Goal: Transaction & Acquisition: Purchase product/service

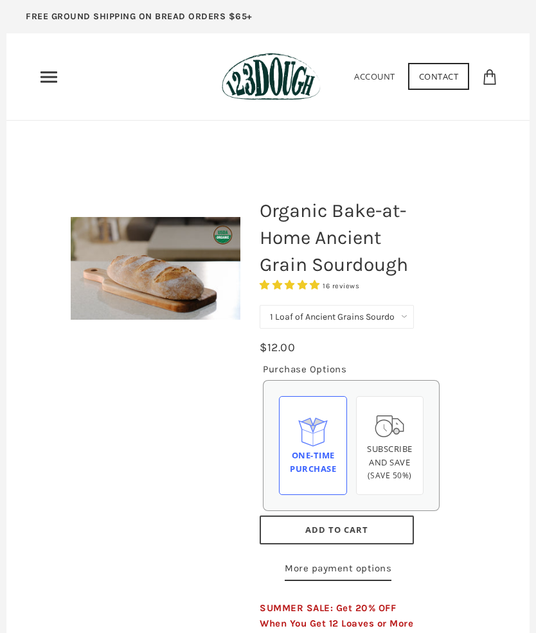
click at [58, 76] on icon "Primary" at bounding box center [49, 77] width 21 height 21
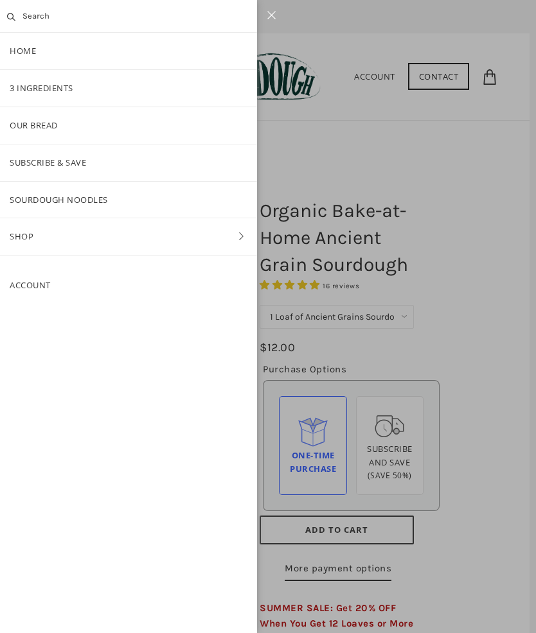
click at [48, 126] on link "Our Bread" at bounding box center [128, 125] width 257 height 37
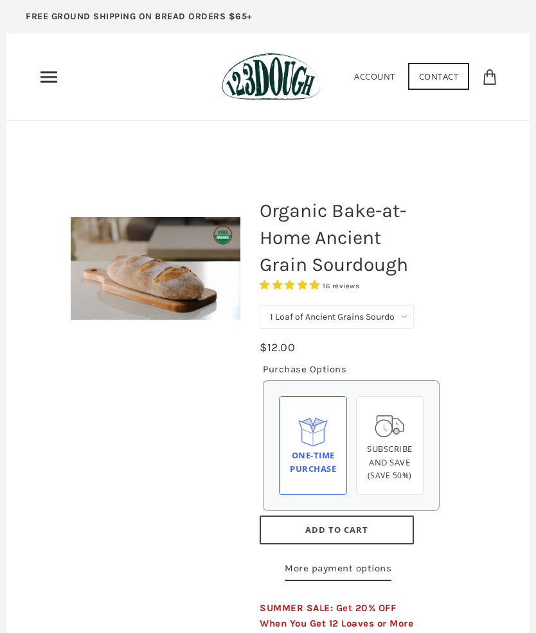
click at [321, 453] on div "One-time Purchase" at bounding box center [313, 462] width 46 height 27
click at [0, 0] on input "One-time Purchase" at bounding box center [0, 0] width 0 height 0
click at [309, 460] on div "One-time Purchase" at bounding box center [313, 462] width 46 height 27
click at [0, 0] on input "One-time Purchase" at bounding box center [0, 0] width 0 height 0
click at [344, 531] on span "Add to Cart" at bounding box center [336, 530] width 63 height 12
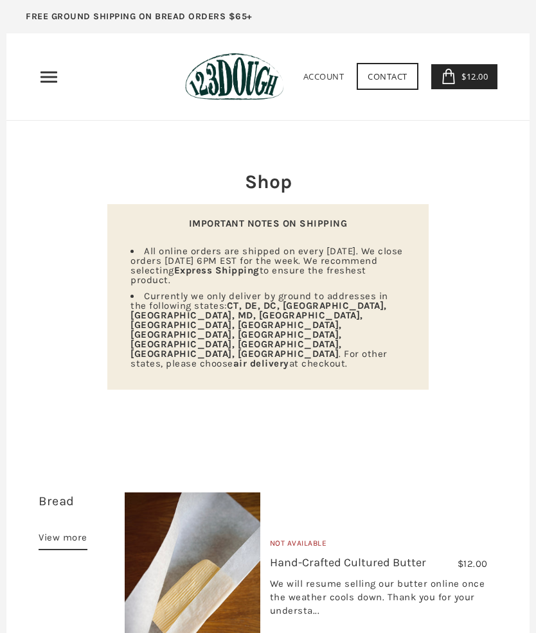
click at [475, 78] on span "$12.00" at bounding box center [473, 77] width 30 height 12
